Goal: Transaction & Acquisition: Purchase product/service

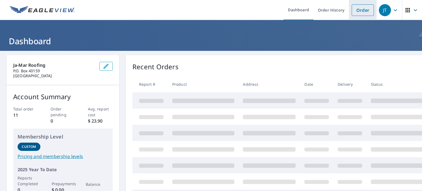
click at [354, 8] on link "Order" at bounding box center [363, 10] width 22 height 12
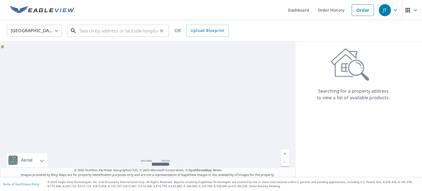
click at [124, 32] on input "text" at bounding box center [118, 30] width 78 height 15
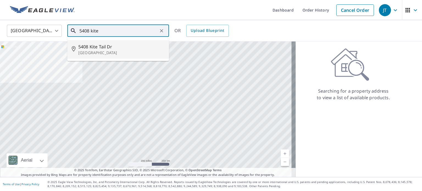
click at [126, 50] on p "[GEOGRAPHIC_DATA]" at bounding box center [121, 52] width 86 height 5
type input "[STREET_ADDRESS][PERSON_NAME]"
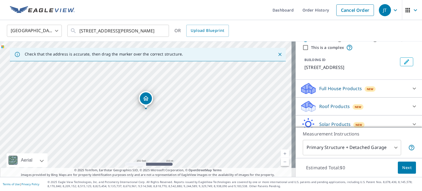
scroll to position [27, 0]
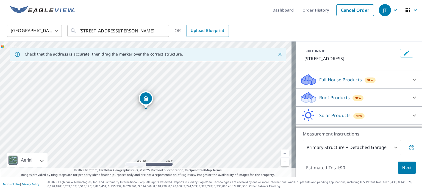
click at [411, 78] on icon at bounding box center [414, 79] width 7 height 7
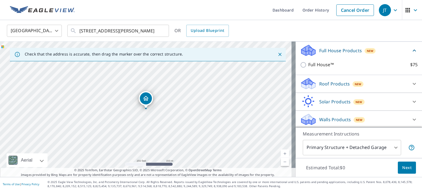
scroll to position [57, 0]
click at [397, 118] on div "Walls Products New" at bounding box center [354, 118] width 108 height 13
click at [411, 118] on icon at bounding box center [414, 118] width 7 height 7
click at [378, 119] on div "Walls Products New" at bounding box center [354, 118] width 108 height 13
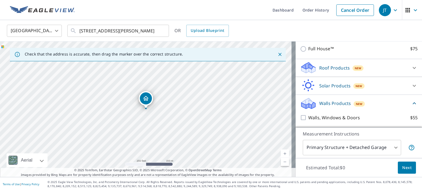
scroll to position [88, 0]
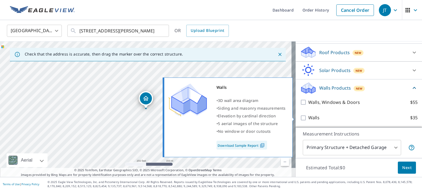
click at [300, 116] on input "Walls $35" at bounding box center [304, 118] width 8 height 7
checkbox input "true"
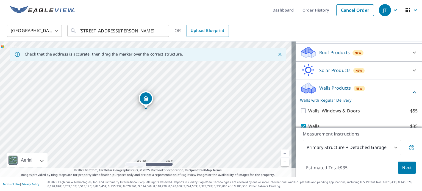
scroll to position [108, 0]
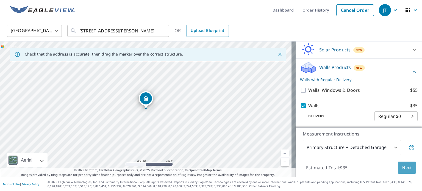
click at [402, 168] on span "Next" at bounding box center [406, 167] width 9 height 7
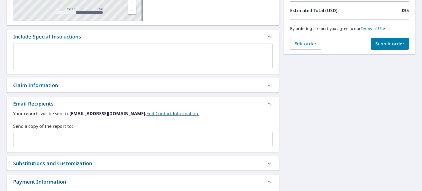
scroll to position [158, 0]
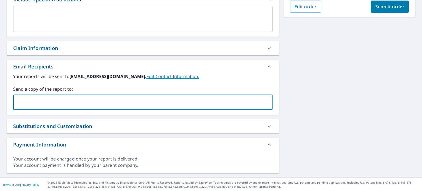
click at [116, 101] on input "text" at bounding box center [139, 102] width 246 height 10
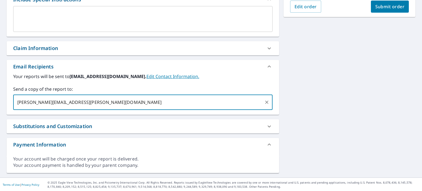
type input "[PERSON_NAME][EMAIL_ADDRESS][PERSON_NAME][DOMAIN_NAME]"
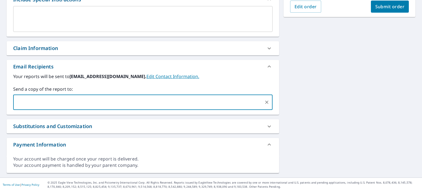
click at [173, 122] on div "Substitutions and Customization" at bounding box center [143, 126] width 272 height 14
checkbox input "true"
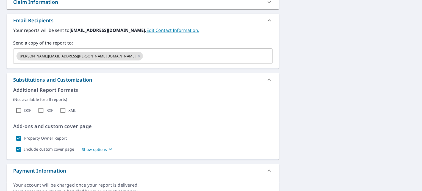
scroll to position [213, 0]
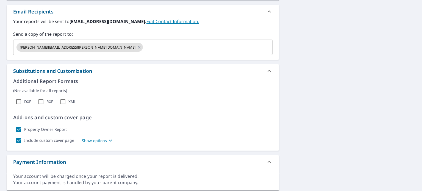
click at [22, 127] on input "Property Owner Report" at bounding box center [18, 129] width 11 height 11
checkbox input "false"
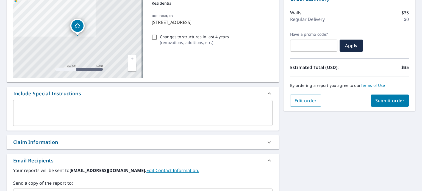
scroll to position [11, 0]
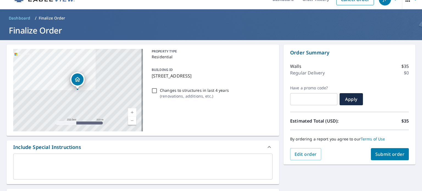
click at [379, 153] on span "Submit order" at bounding box center [389, 154] width 29 height 6
checkbox input "true"
